Goal: Task Accomplishment & Management: Manage account settings

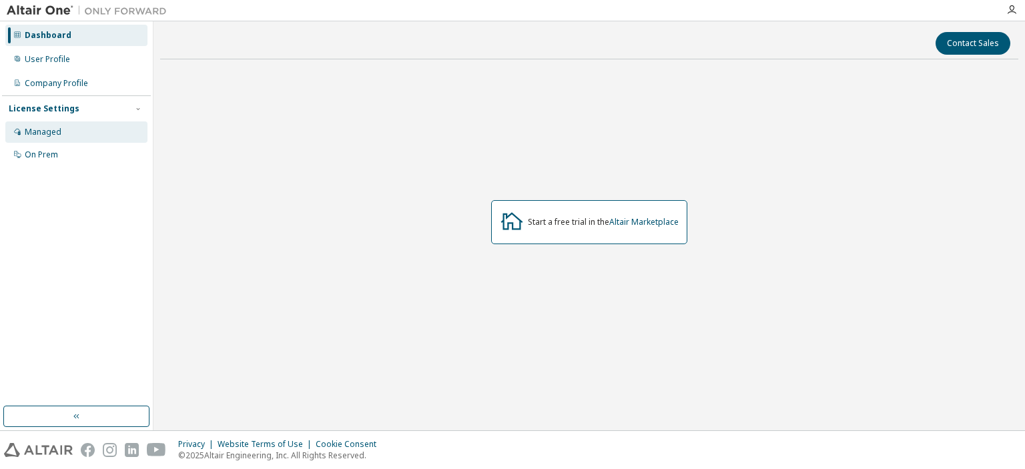
click at [49, 130] on div "Managed" at bounding box center [43, 132] width 37 height 11
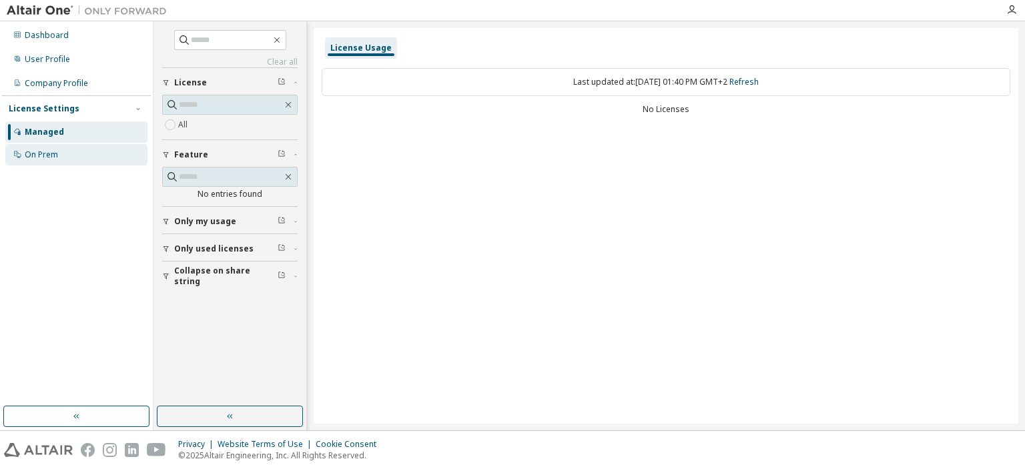
click at [79, 154] on div "On Prem" at bounding box center [76, 154] width 142 height 21
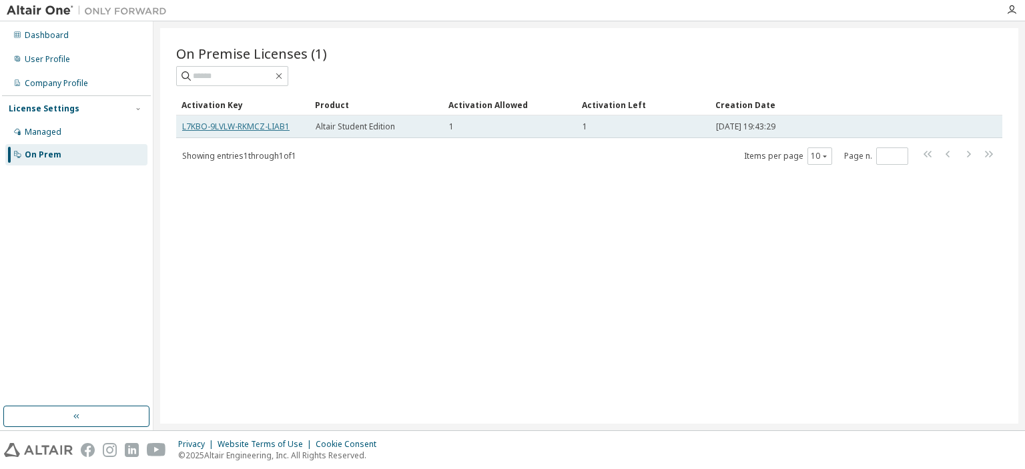
click at [252, 125] on link "L7KBO-9LVLW-RKMCZ-LIAB1" at bounding box center [235, 126] width 107 height 11
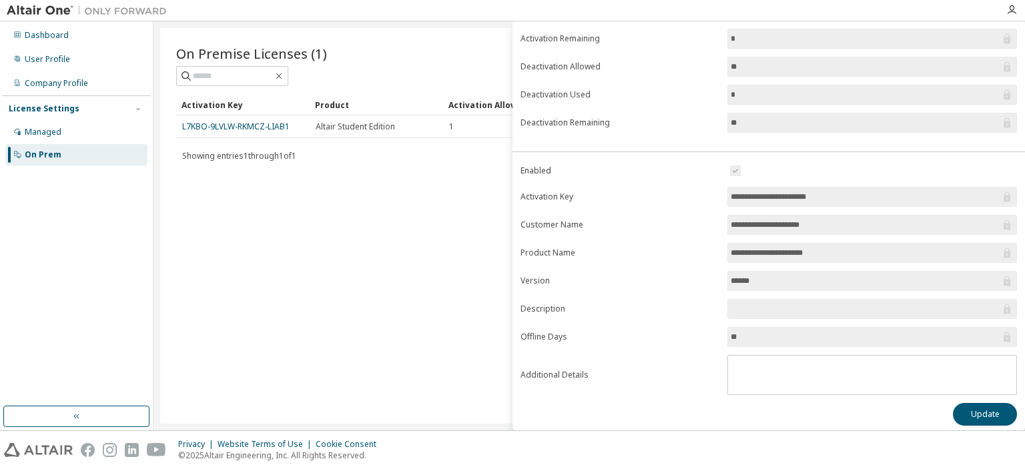
scroll to position [141, 0]
drag, startPoint x: 841, startPoint y: 193, endPoint x: 705, endPoint y: 189, distance: 136.8
click at [705, 189] on form "**********" at bounding box center [768, 277] width 496 height 232
click at [766, 190] on input "**********" at bounding box center [866, 195] width 270 height 13
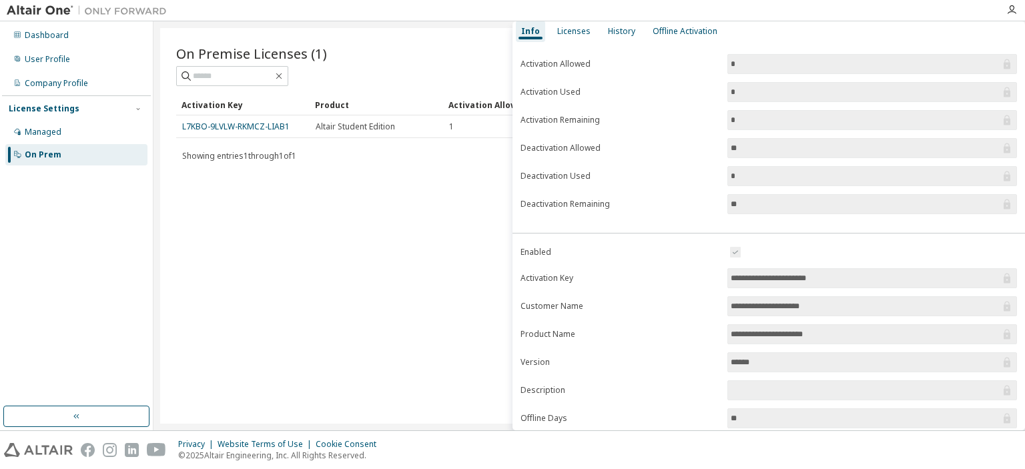
scroll to position [0, 0]
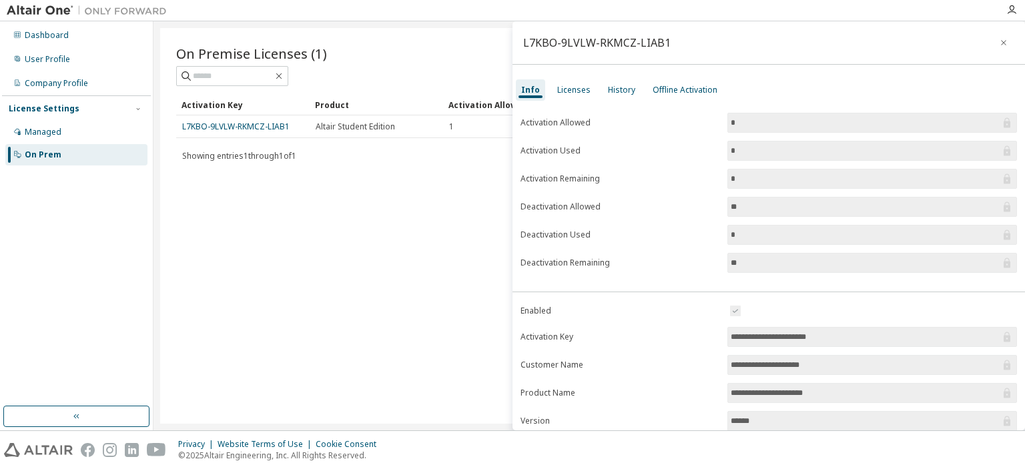
click at [384, 232] on div "On Premise Licenses (1) Clear Load Save Save As Field Operator Value Select fil…" at bounding box center [589, 226] width 858 height 396
drag, startPoint x: 271, startPoint y: 131, endPoint x: 171, endPoint y: 272, distance: 172.7
click at [171, 272] on div "On Premise Licenses (1) Clear Load Save Save As Field Operator Value Select fil…" at bounding box center [589, 226] width 858 height 396
click at [294, 200] on div "On Premise Licenses (1) Clear Load Save Save As Field Operator Value Select fil…" at bounding box center [589, 226] width 858 height 396
